Goal: Information Seeking & Learning: Learn about a topic

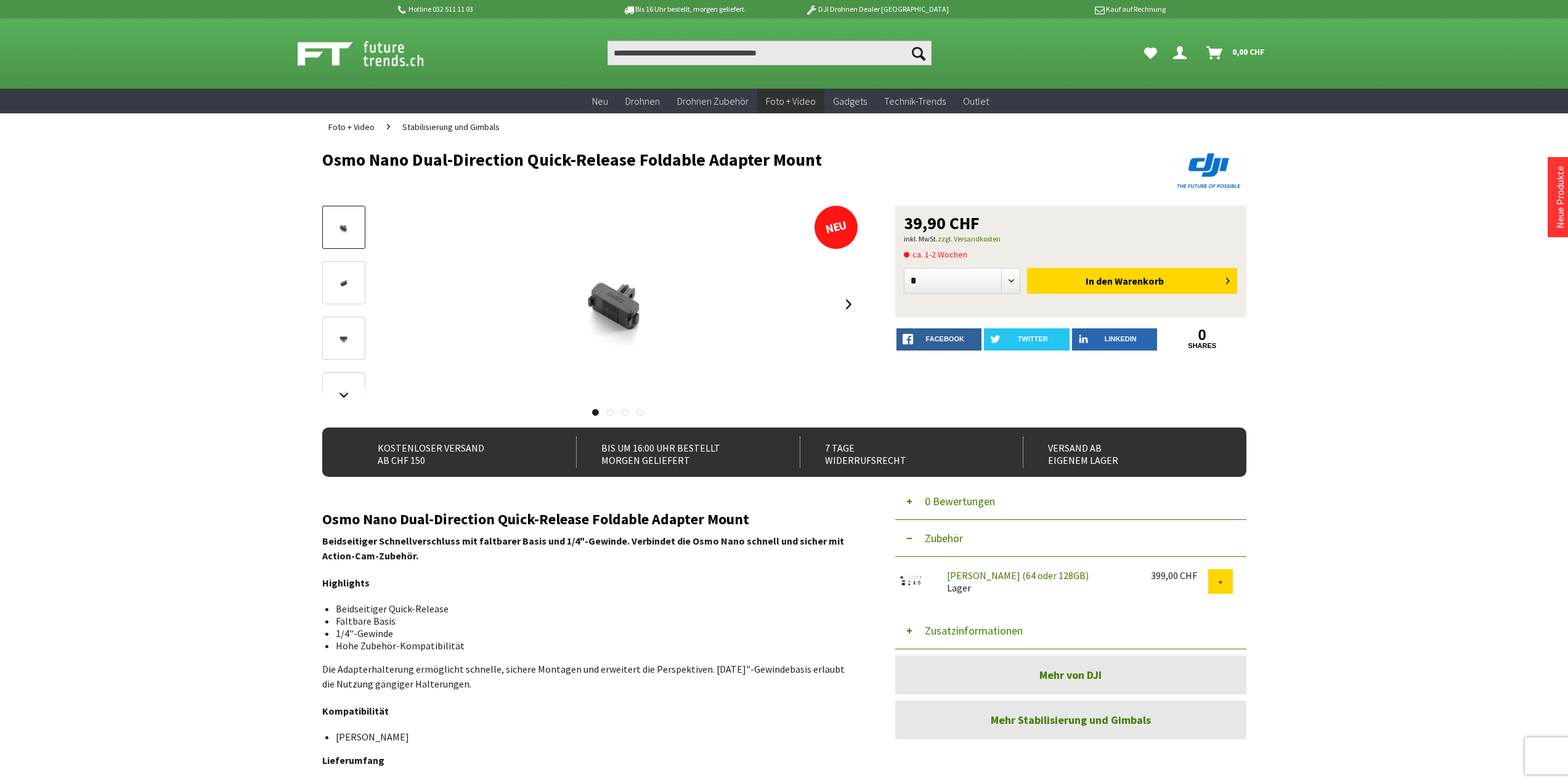
drag, startPoint x: 325, startPoint y: 161, endPoint x: 821, endPoint y: 164, distance: 496.0
click at [821, 164] on h1 "Osmo Nano Dual-Direction Quick-Release Foldable Adapter Mount" at bounding box center [692, 159] width 739 height 18
copy h1 "Osmo Nano Dual-Direction Quick-Release Foldable Adapter Mount"
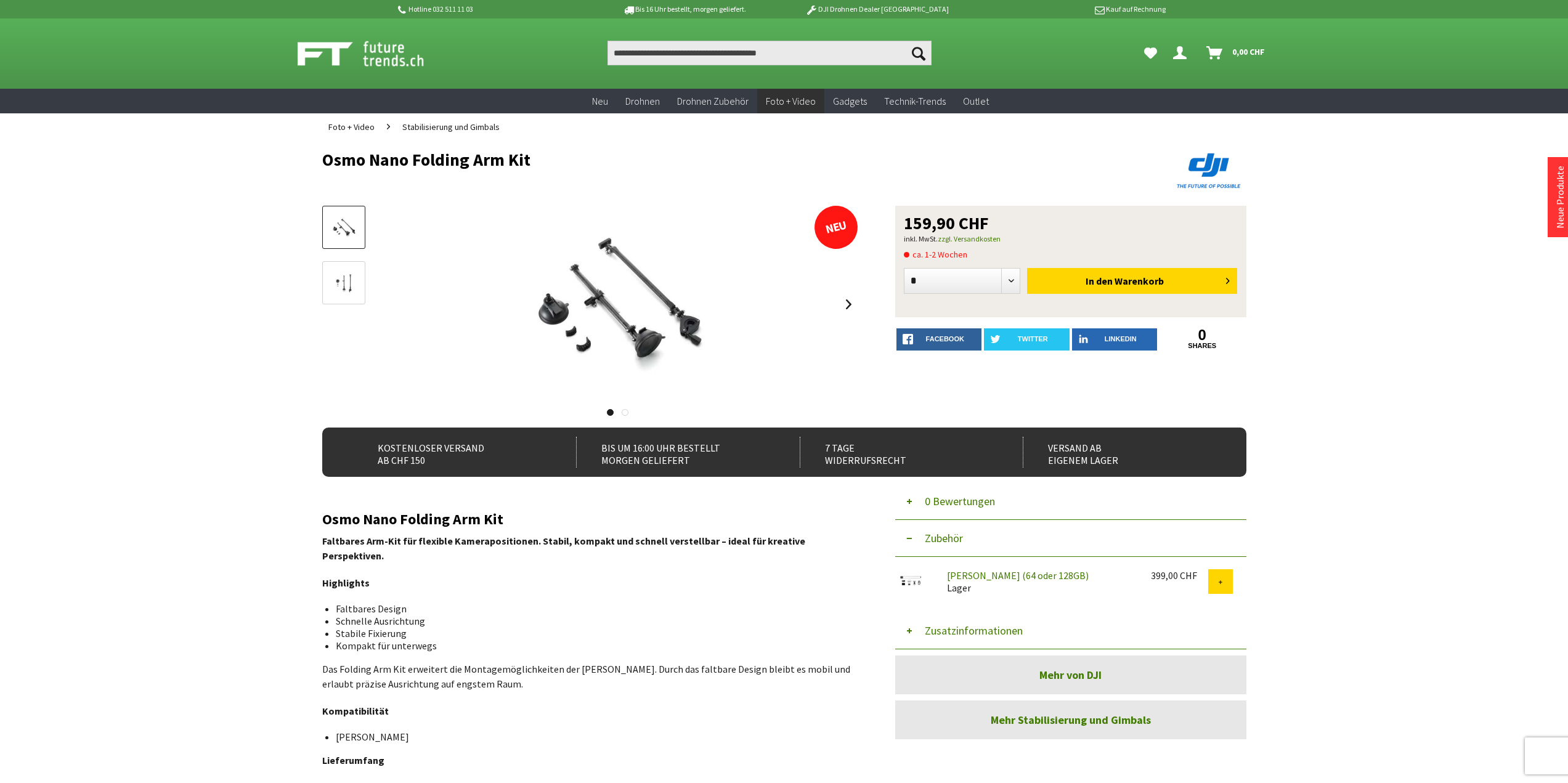
drag, startPoint x: 319, startPoint y: 157, endPoint x: 538, endPoint y: 161, distance: 219.0
click at [538, 161] on div "Menü schließen Kategorien Neu Drohnen Drohnen Zubehör Foto + Video Mikrofone Di…" at bounding box center [784, 487] width 986 height 692
copy h1 "Osmo Nano Folding Arm Kit"
